Goal: Task Accomplishment & Management: Manage account settings

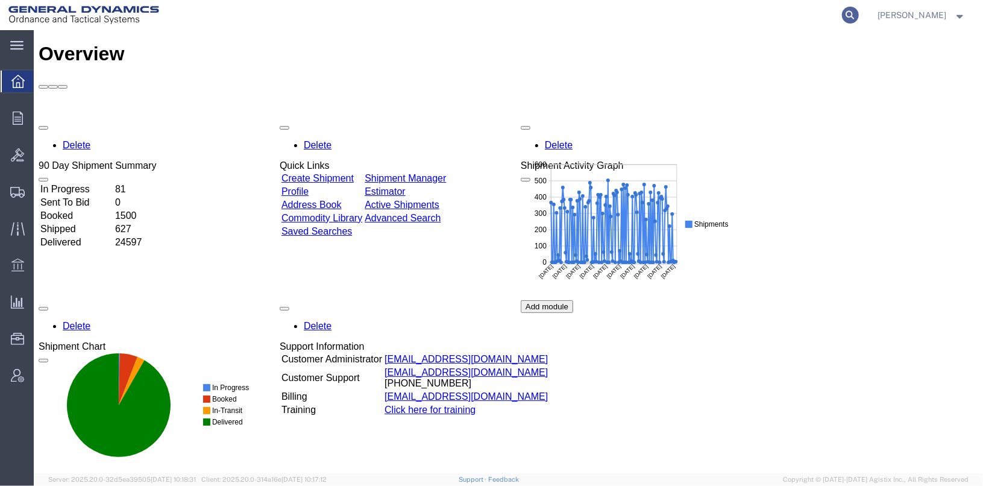
click at [859, 19] on icon at bounding box center [850, 15] width 17 height 17
type input "57048630"
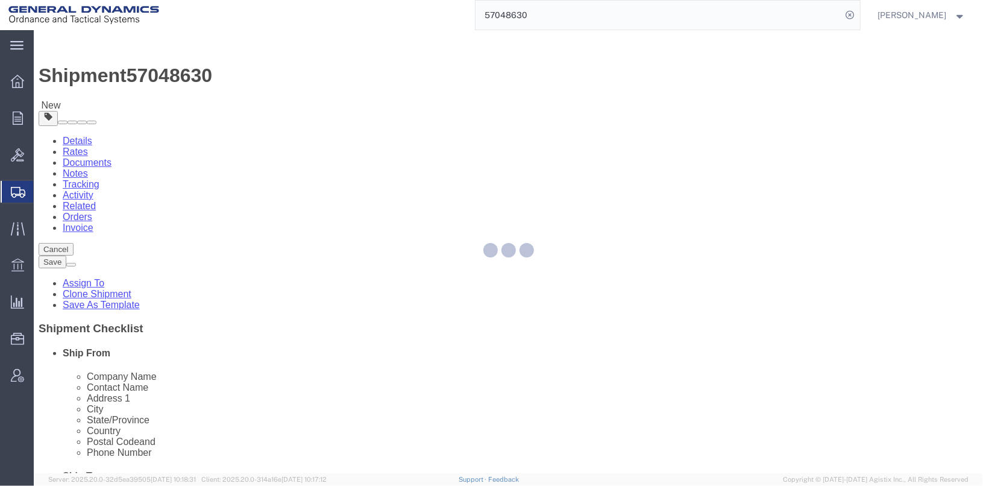
select select
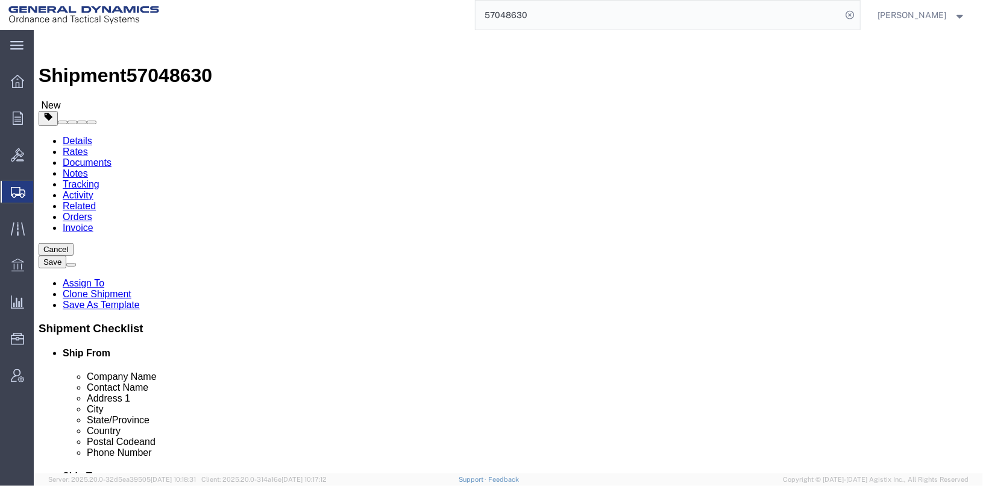
drag, startPoint x: 568, startPoint y: 245, endPoint x: 485, endPoint y: 247, distance: 82.6
click div "[PERSON_NAME]"
drag, startPoint x: 617, startPoint y: 264, endPoint x: 604, endPoint y: 252, distance: 17.9
click div "Location My Profile Location GD-OTS [GEOGRAPHIC_DATA] (Commerce) GD-OTS [GEOGRA…"
drag, startPoint x: 556, startPoint y: 245, endPoint x: 474, endPoint y: 245, distance: 82.0
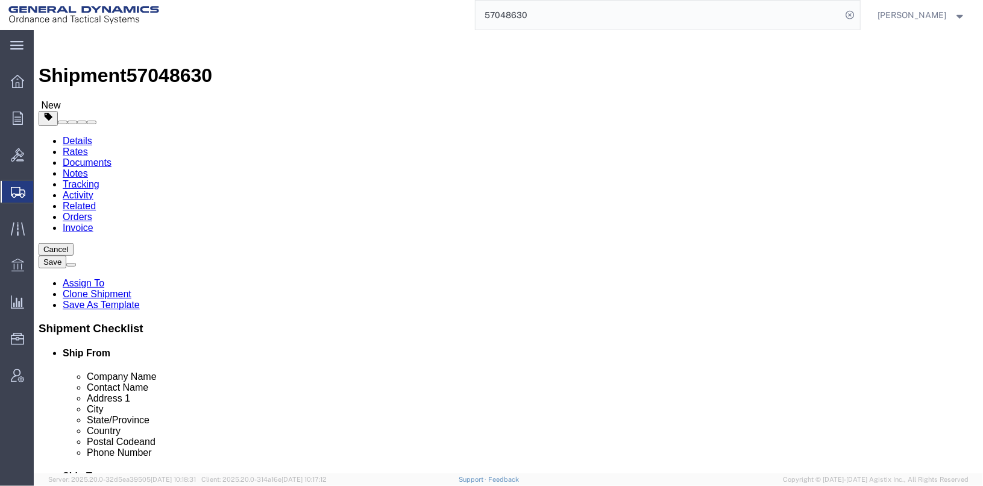
click div "Contact Name [PERSON_NAME]"
type input "[PERSON_NAME]/[PERSON_NAME]"
click input "[PHONE_NUMBER]"
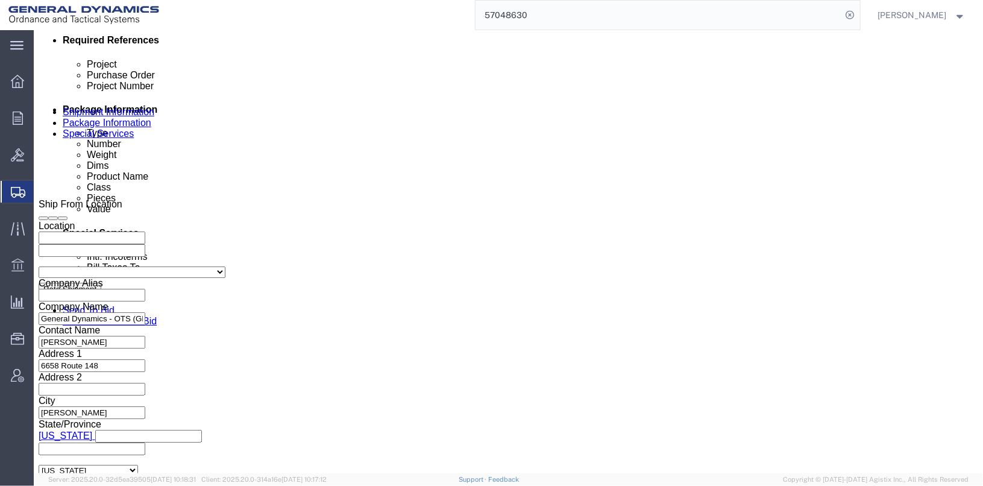
scroll to position [622, 0]
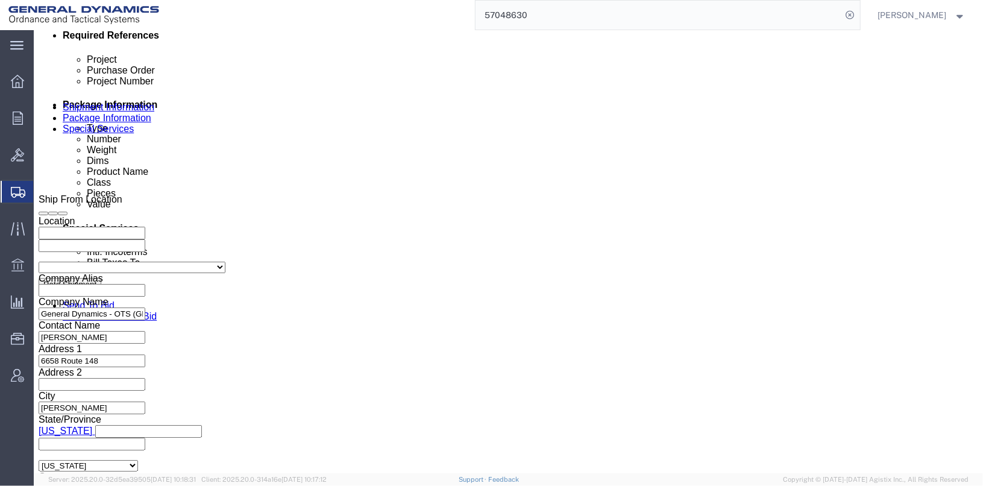
type input "[PHONE_NUMBER]"
click button "Continue"
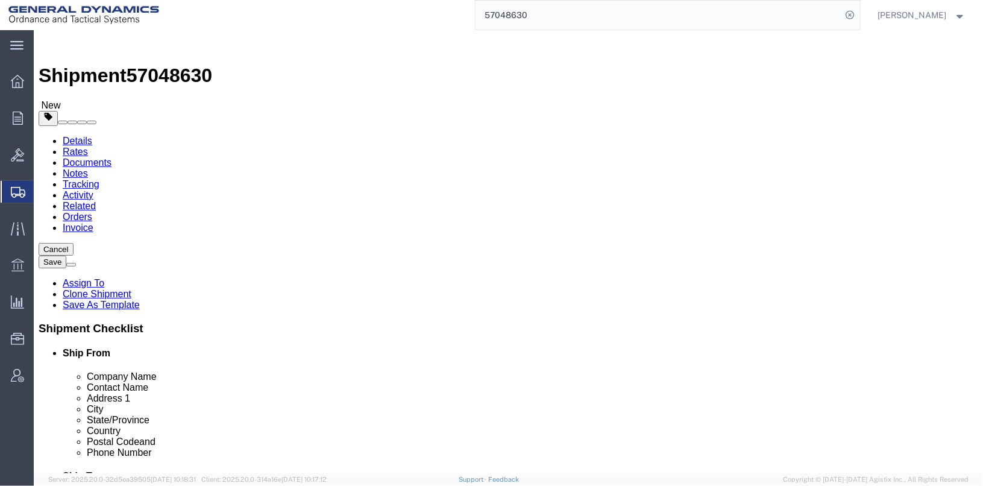
drag, startPoint x: 169, startPoint y: 288, endPoint x: 125, endPoint y: 283, distance: 44.3
click div "300.00 Select kgs lbs"
click dd "1000.00 USD"
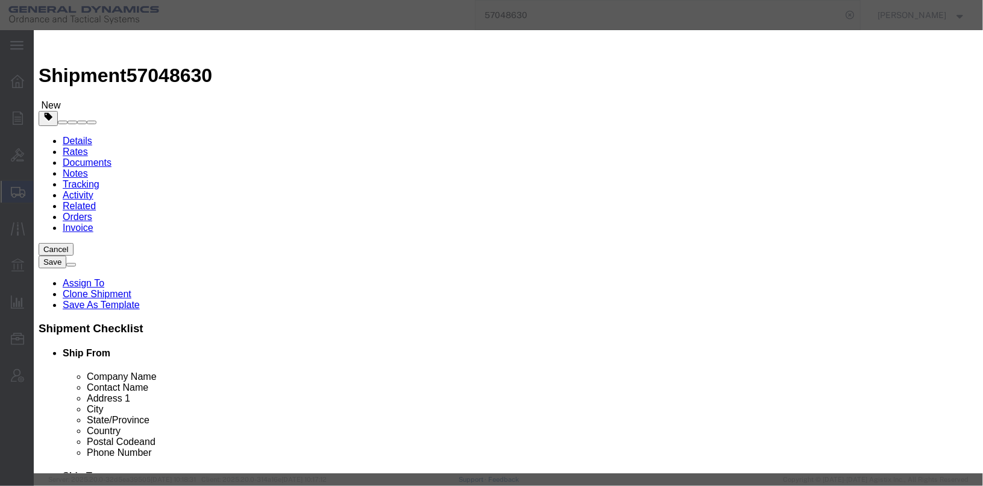
click input "7.00"
type input "16.00"
type input "2285.71"
click textarea "SABOT ASSY, KE-W A1 7EA LOT: GDT24K202-001"
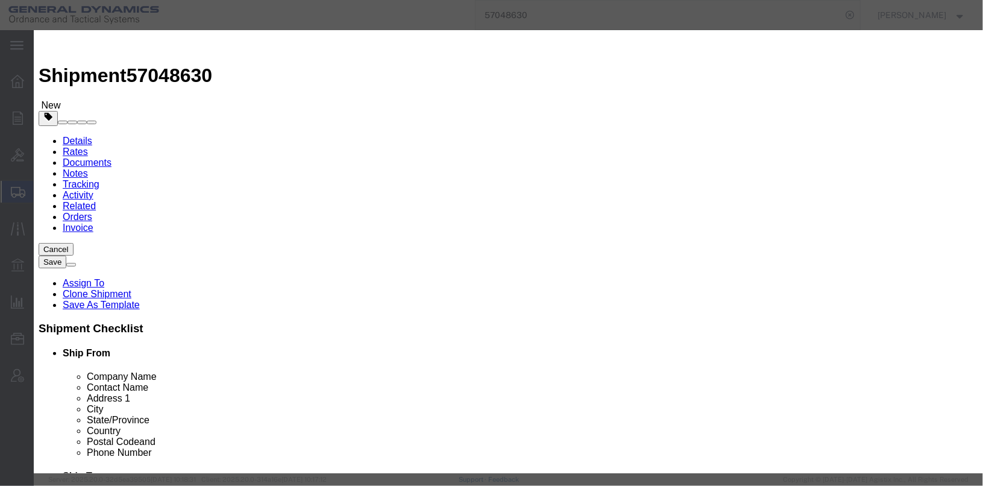
click textarea "SABOT ASSY, KE-W A1 7EA LOT: GDT24K202-001"
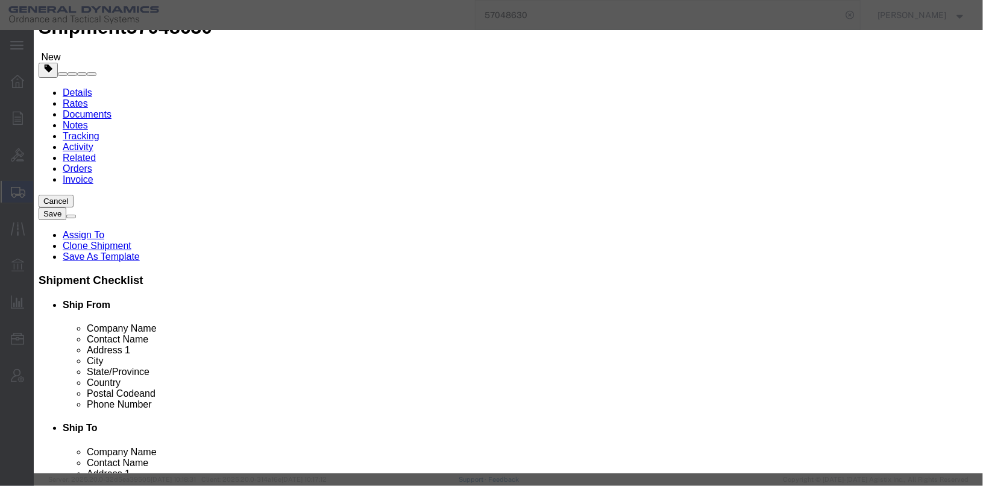
type textarea "SABOT ASSY, KE-W A1 16EA LOT: GDT24K202-001A"
click button "Save & Close"
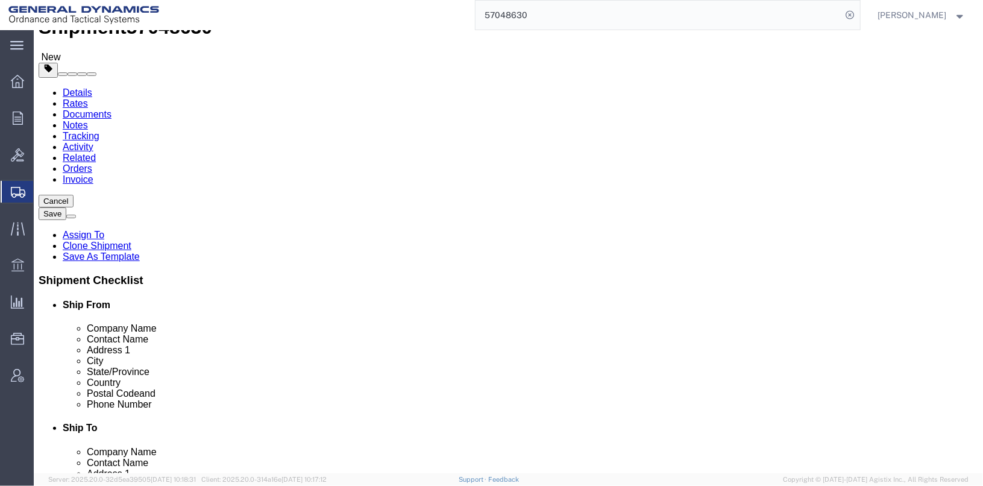
click link "Shipment Information"
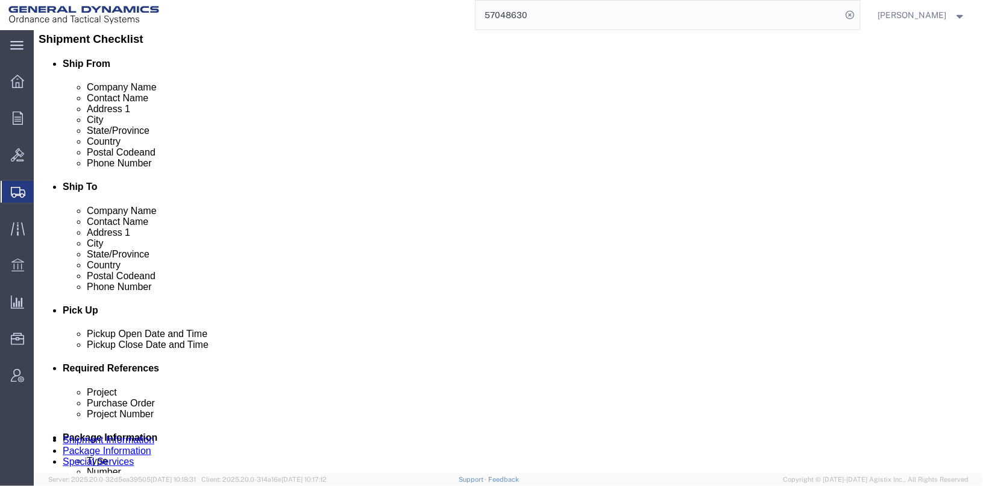
scroll to position [350, 0]
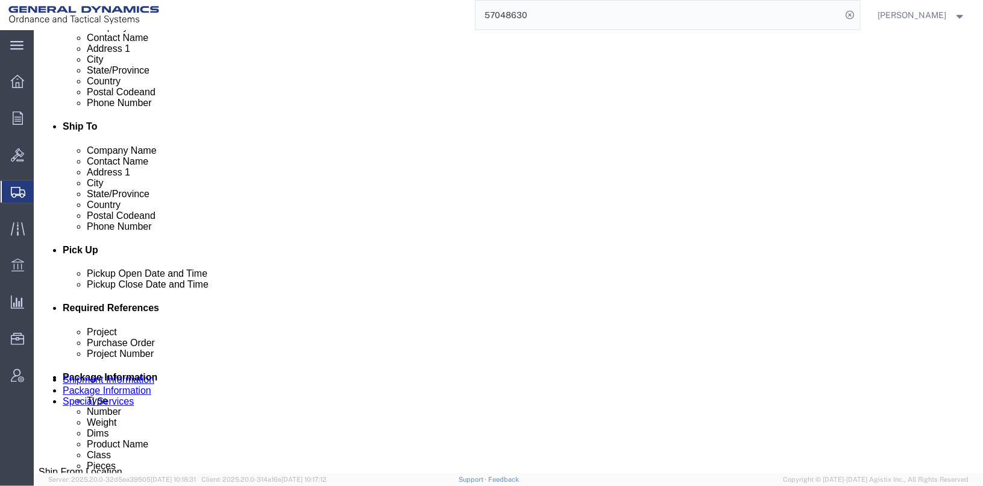
click div "[DATE] 3:00 PM"
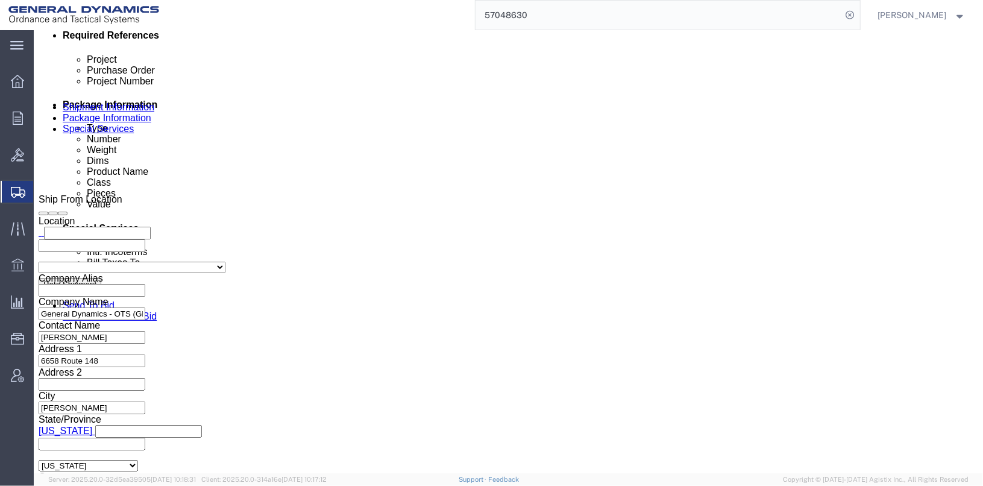
click button "Apply"
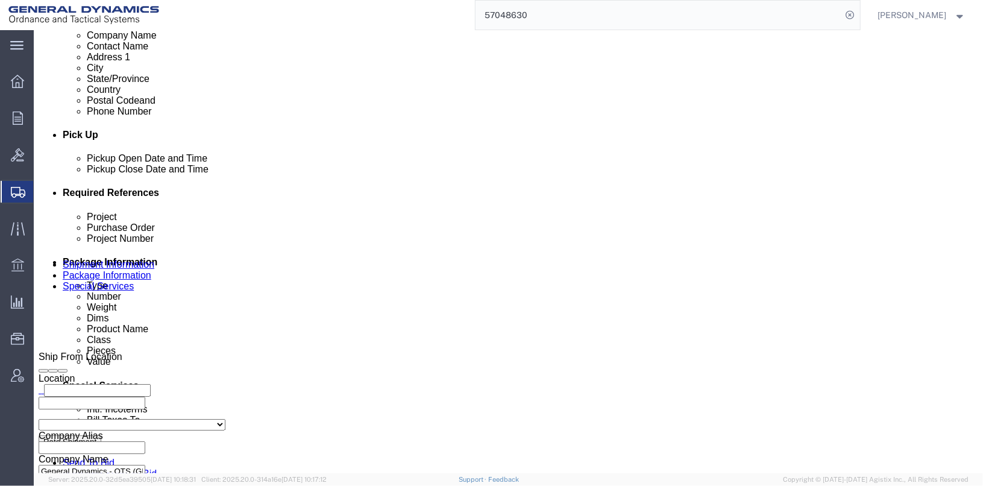
scroll to position [442, 0]
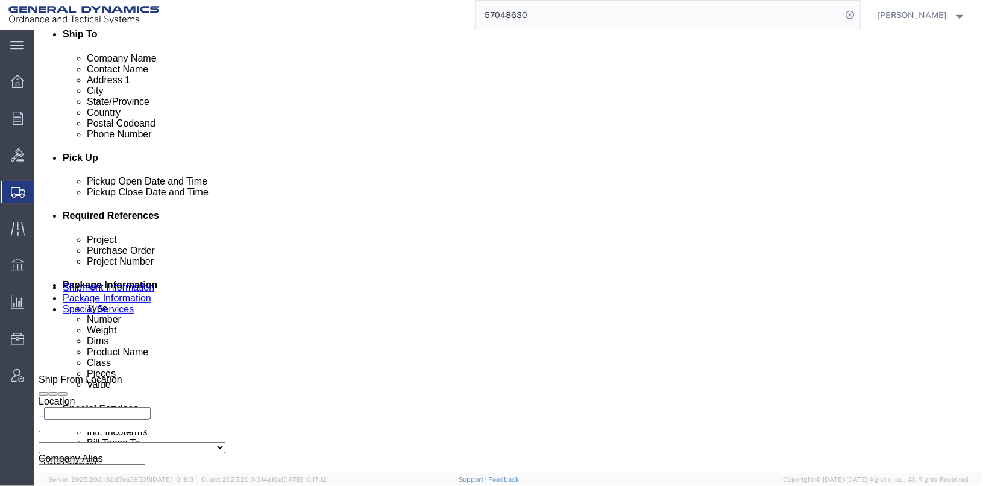
click div "Pickup Start Date Pickup Start Time Pickup Open Date and Time [DATE] 10:57 AM P…"
click div "[DATE] 10:57 AM"
click button "Apply"
click button "Save"
